Goal: Check status: Check status

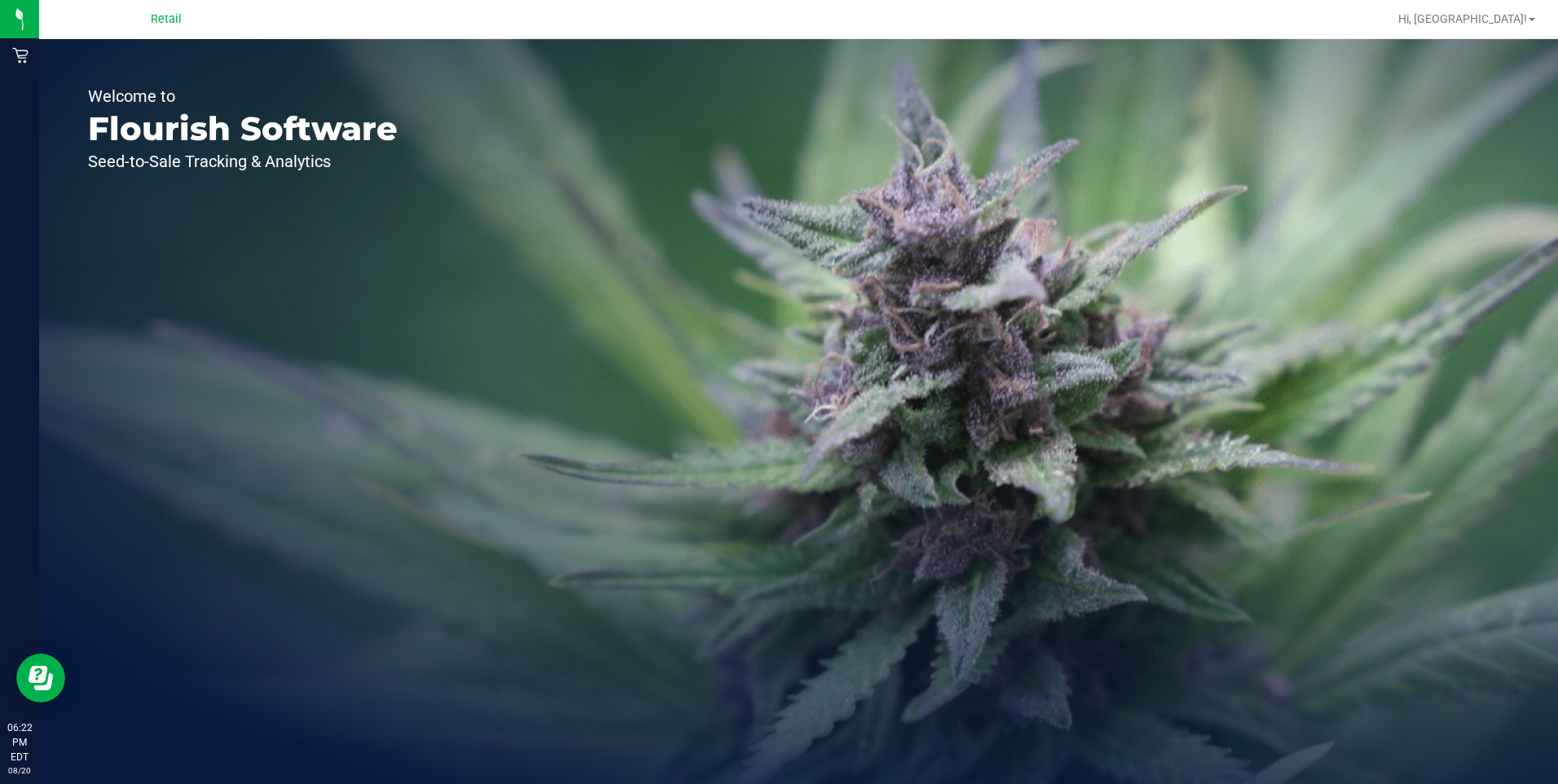
click at [170, 18] on span "Retail" at bounding box center [166, 19] width 31 height 14
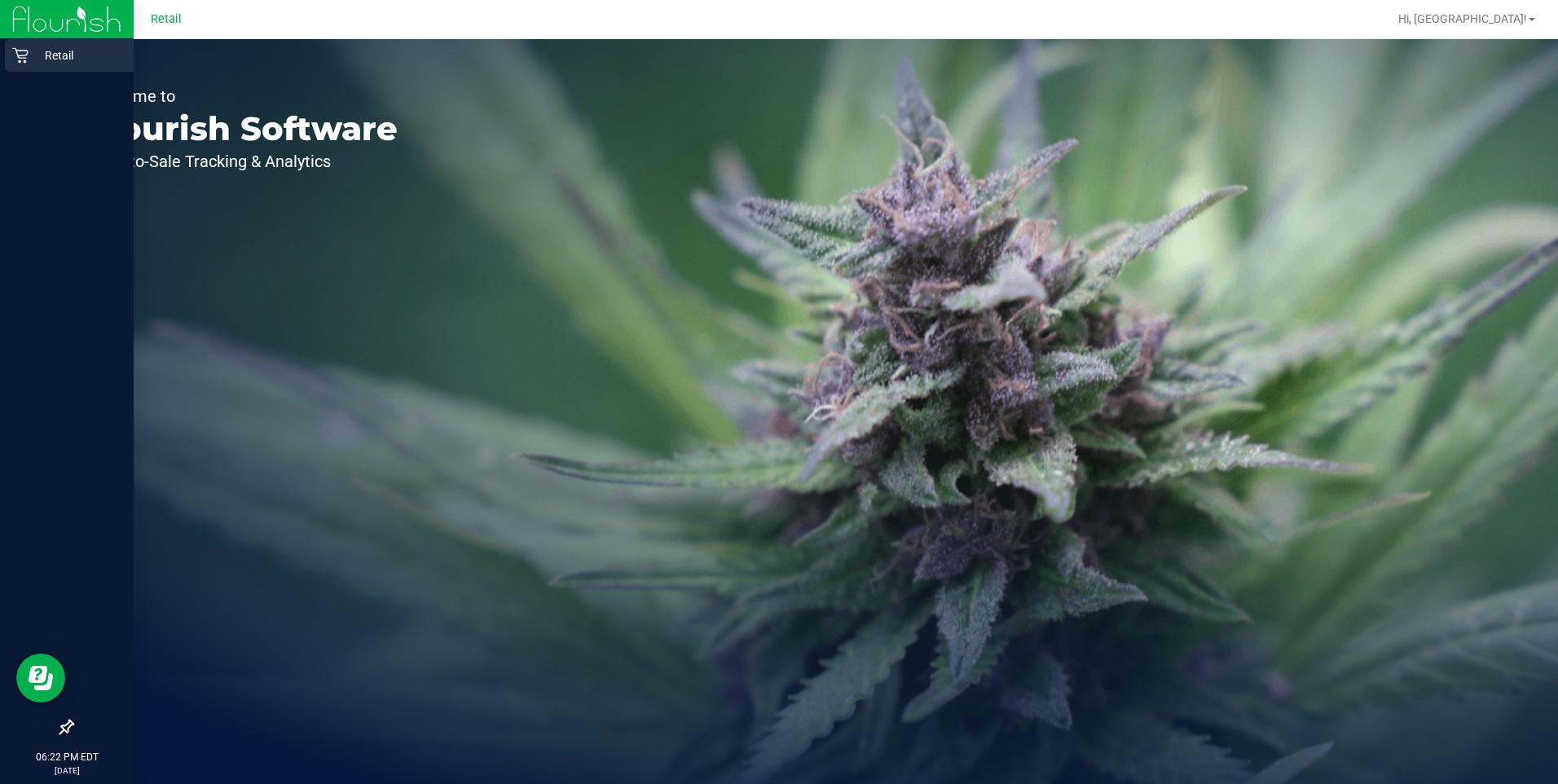
click at [19, 57] on icon at bounding box center [20, 55] width 15 height 15
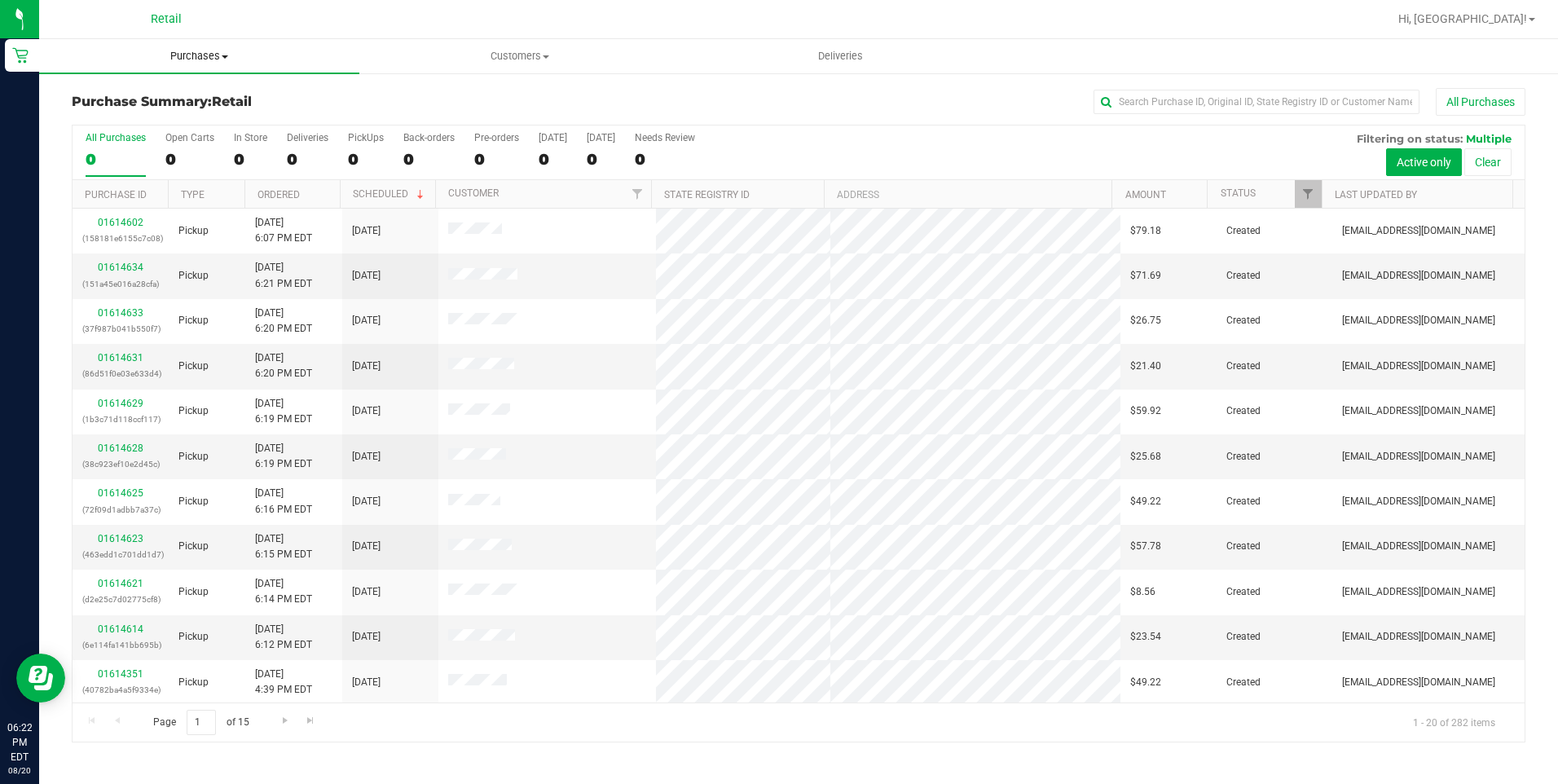
click at [221, 61] on span "Purchases" at bounding box center [199, 55] width 320 height 14
click at [164, 139] on li "All purchases" at bounding box center [199, 138] width 320 height 19
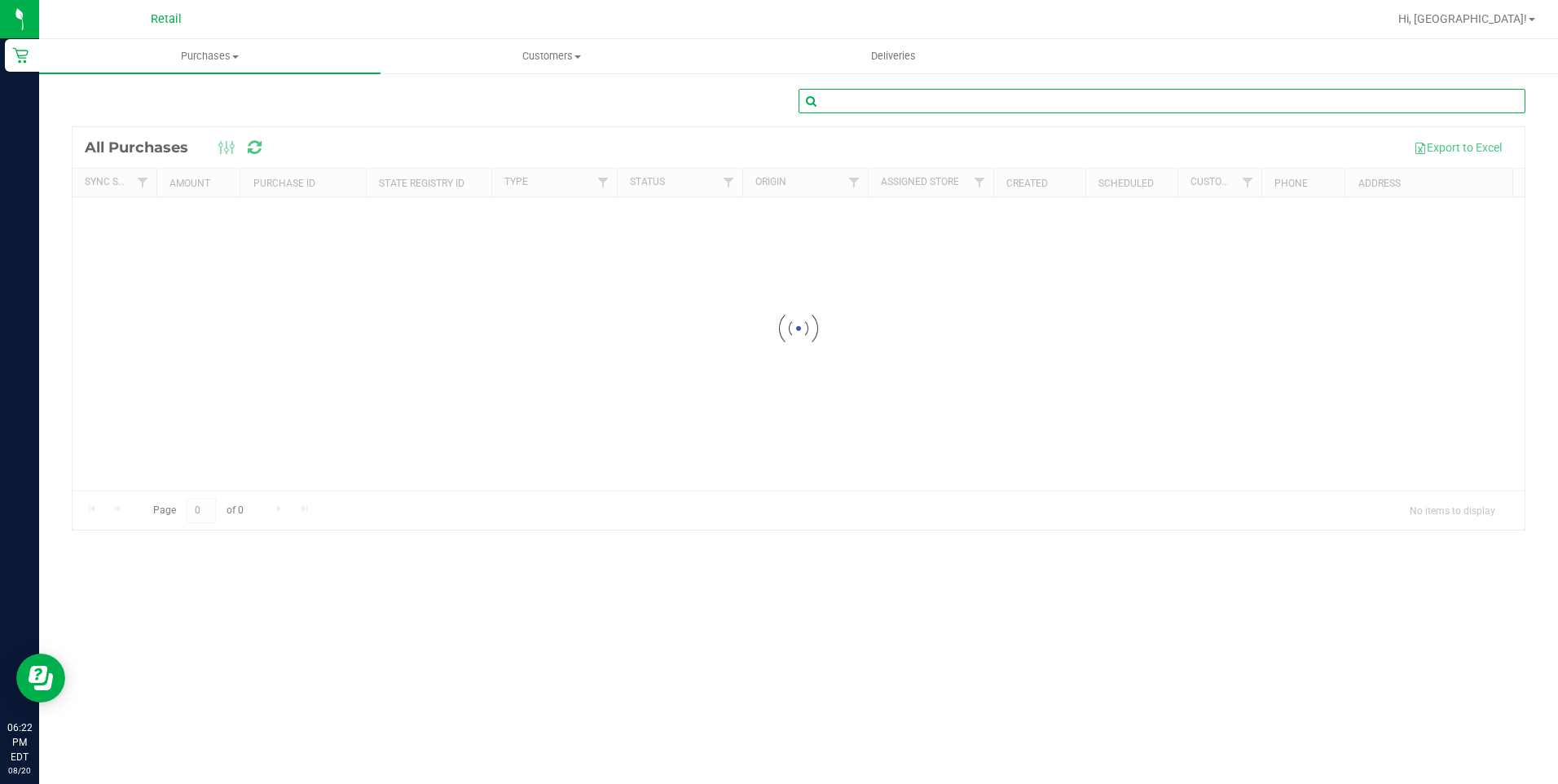
click at [1042, 100] on input "text" at bounding box center [1162, 101] width 727 height 25
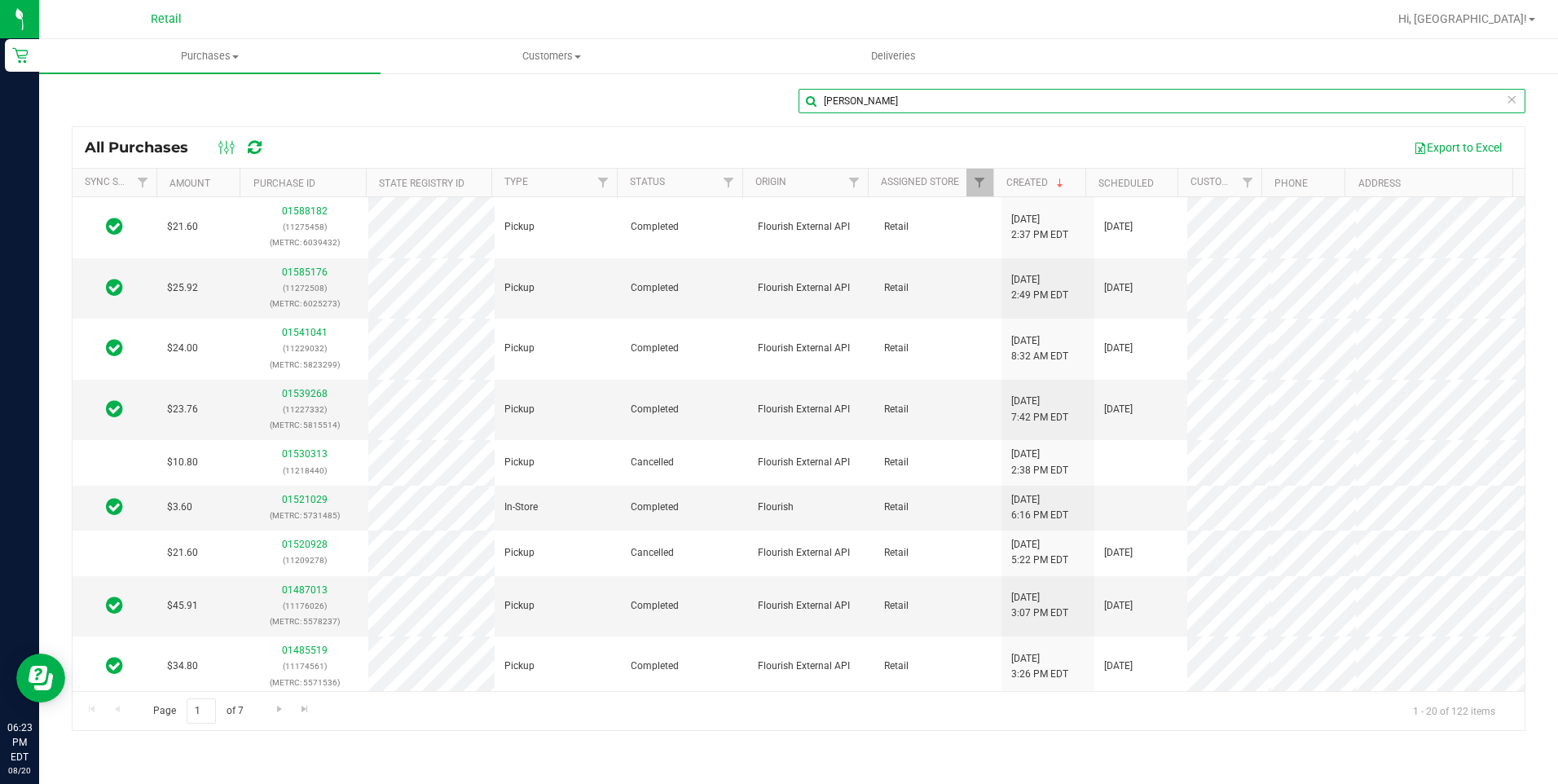
type input "[PERSON_NAME]"
type input "m"
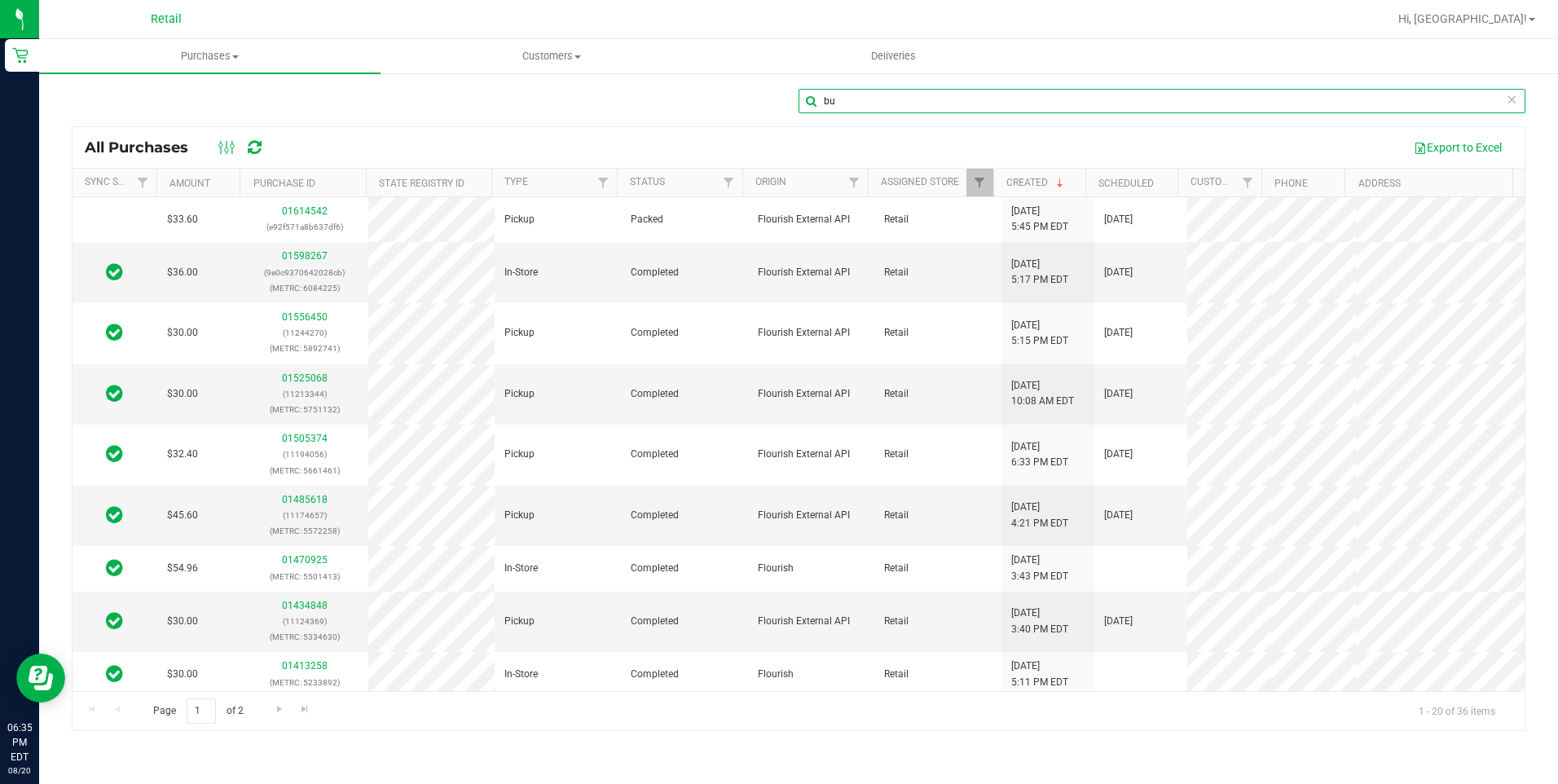
type input "b"
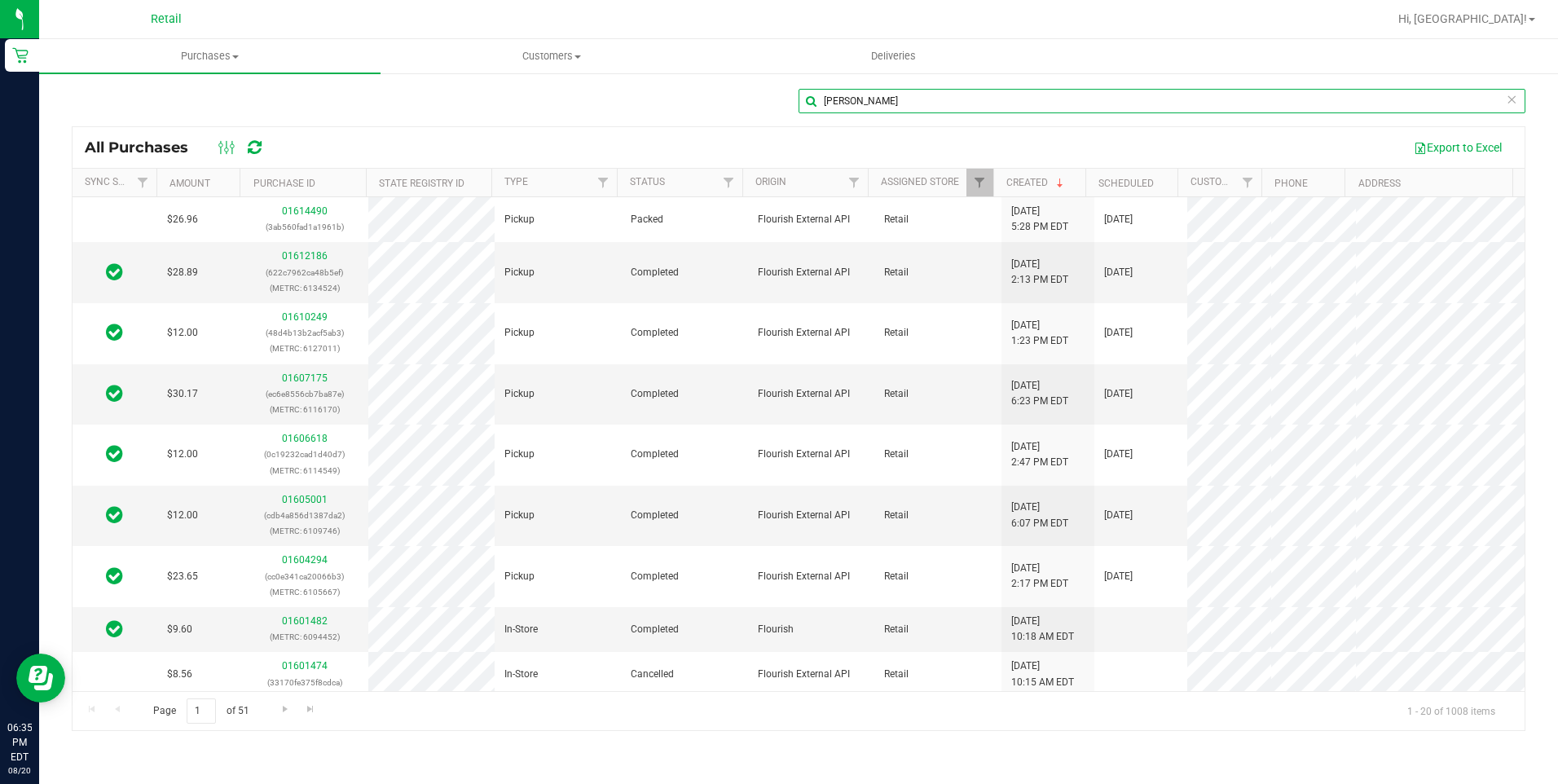
type input "clanton"
